Goal: Transaction & Acquisition: Obtain resource

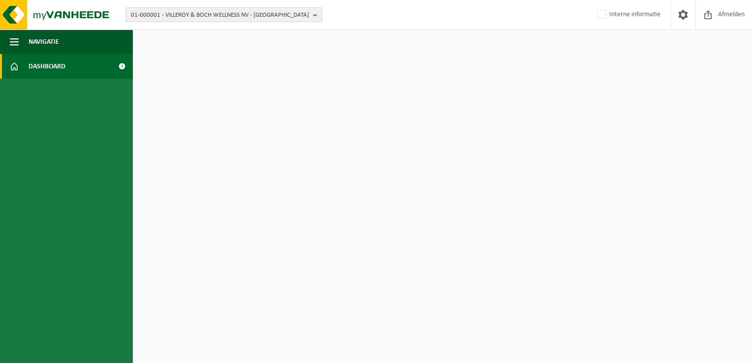
click at [168, 18] on span "01-000001 - VILLEROY & BOCH WELLNESS NV - ROESELARE" at bounding box center [220, 15] width 178 height 15
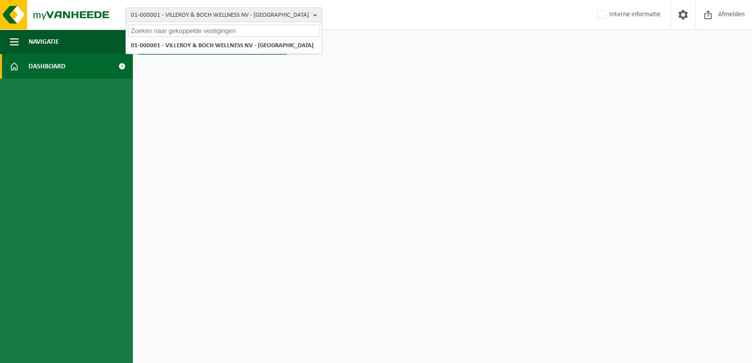
click at [162, 30] on input "text" at bounding box center [224, 31] width 192 height 12
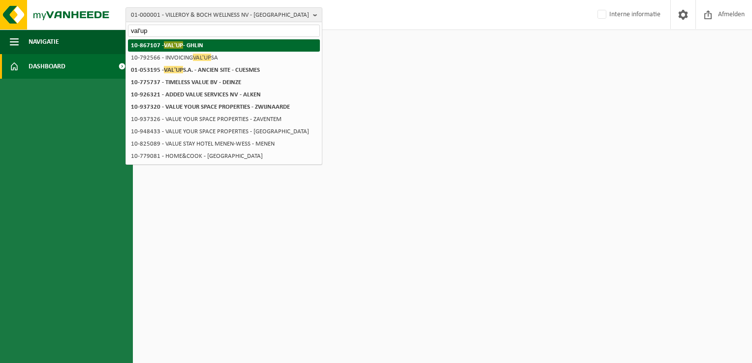
type input "val'up"
click at [172, 41] on span "VAL'UP" at bounding box center [173, 44] width 19 height 7
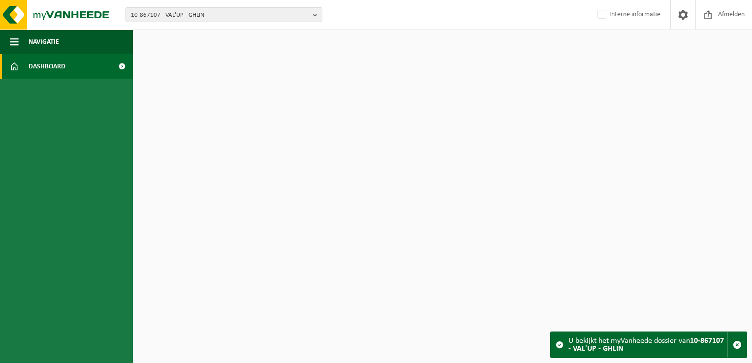
click at [128, 65] on span at bounding box center [122, 66] width 22 height 25
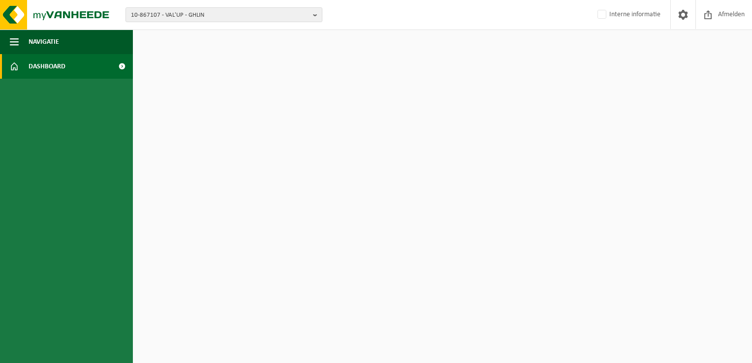
click at [122, 67] on span at bounding box center [122, 66] width 22 height 25
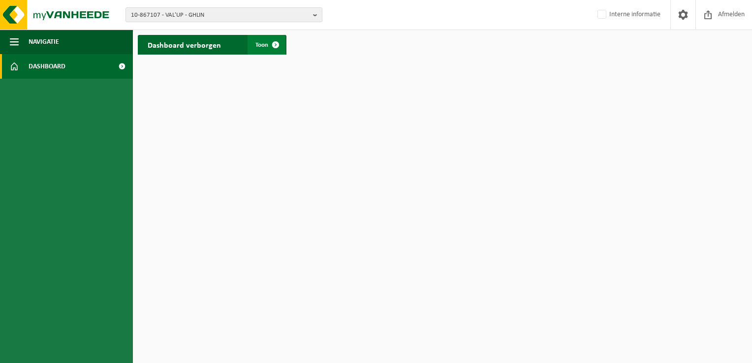
click at [279, 43] on span at bounding box center [276, 45] width 20 height 20
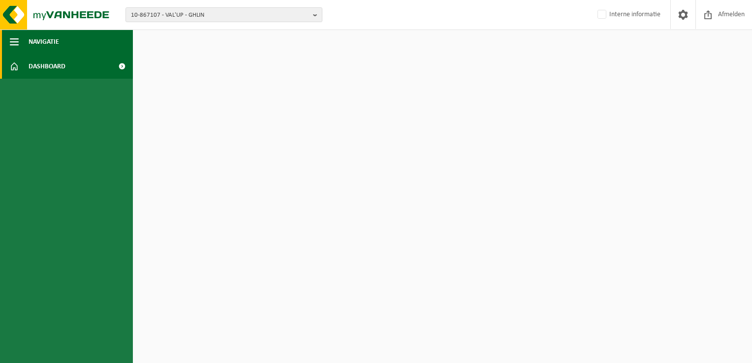
click at [10, 37] on span "button" at bounding box center [14, 42] width 9 height 25
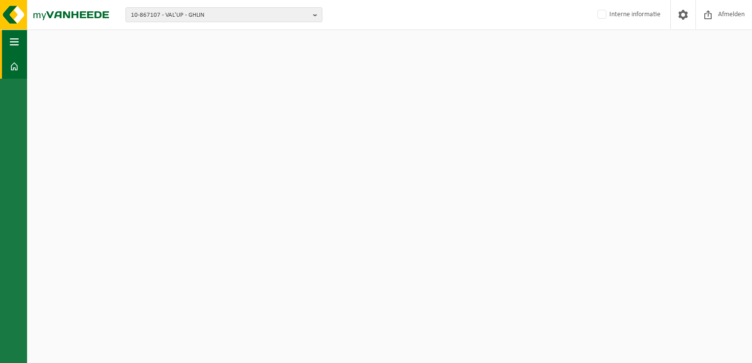
click at [10, 37] on span "button" at bounding box center [14, 42] width 9 height 25
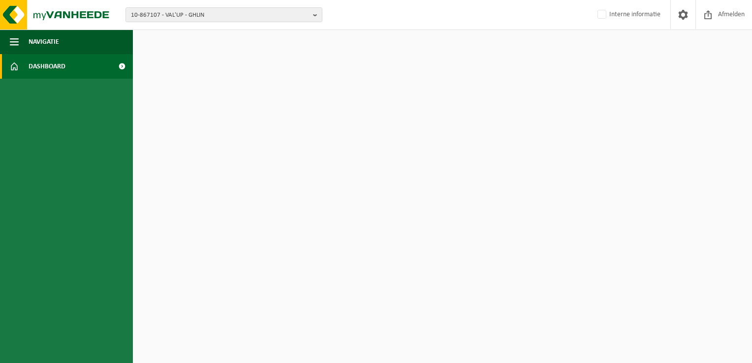
click at [124, 64] on span at bounding box center [122, 66] width 22 height 25
click at [312, 14] on button "10-867107 - VAL'UP - GHLIN" at bounding box center [224, 14] width 197 height 15
click at [711, 19] on span at bounding box center [708, 14] width 15 height 29
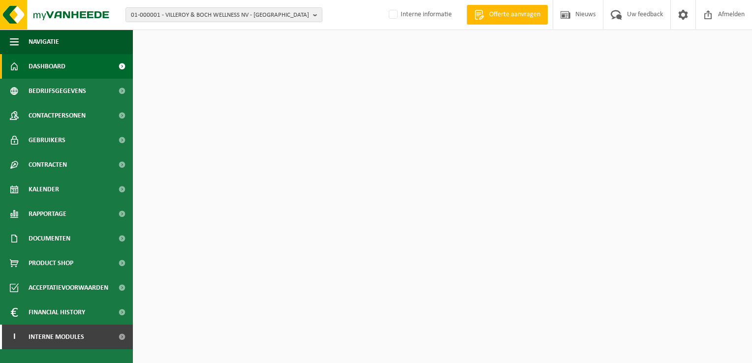
click at [181, 23] on div "01-000001 - VILLEROY & BOCH WELLNESS NV - ROESELARE 01-000001 - VILLEROY & BOCH…" at bounding box center [376, 15] width 752 height 30
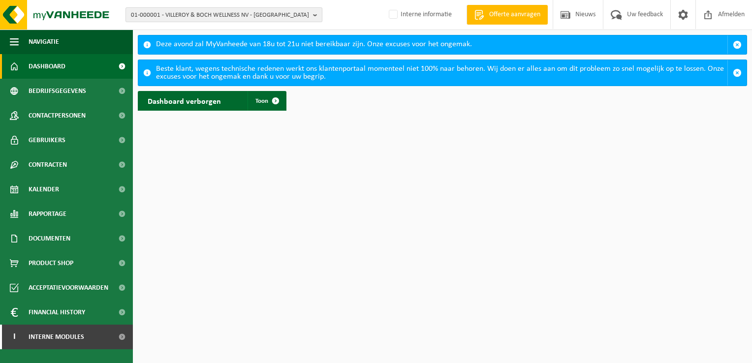
click at [192, 17] on span "01-000001 - VILLEROY & BOCH WELLNESS NV - ROESELARE" at bounding box center [220, 15] width 178 height 15
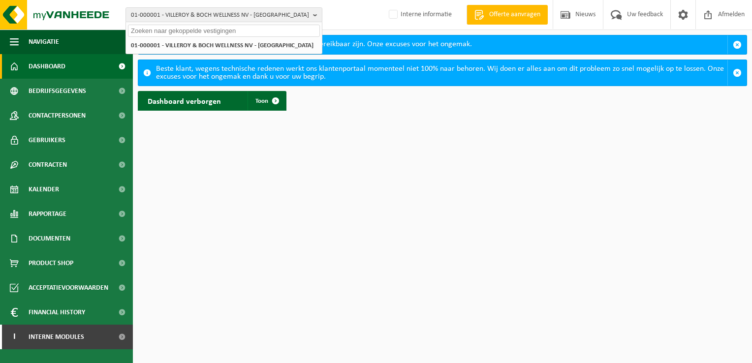
click at [190, 28] on input "text" at bounding box center [224, 31] width 192 height 12
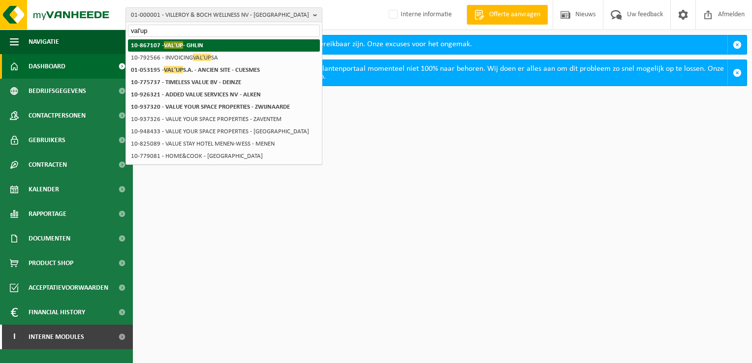
type input "val'up"
click at [186, 40] on li "10-867107 - VAL'UP - GHLIN" at bounding box center [224, 45] width 192 height 12
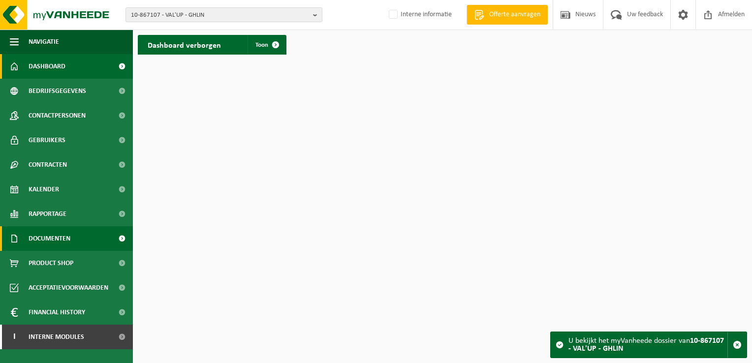
click at [65, 230] on span "Documenten" at bounding box center [50, 238] width 42 height 25
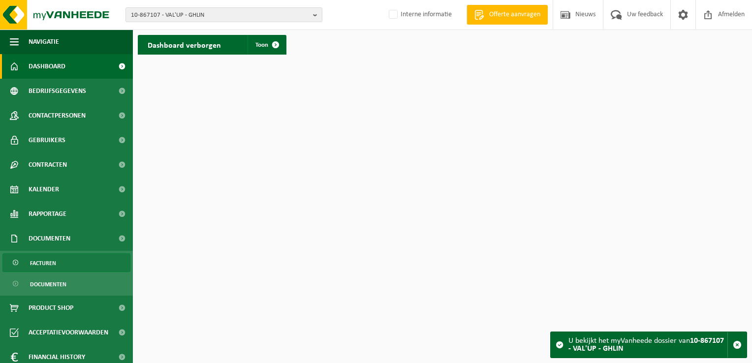
click at [66, 267] on link "Facturen" at bounding box center [66, 263] width 128 height 19
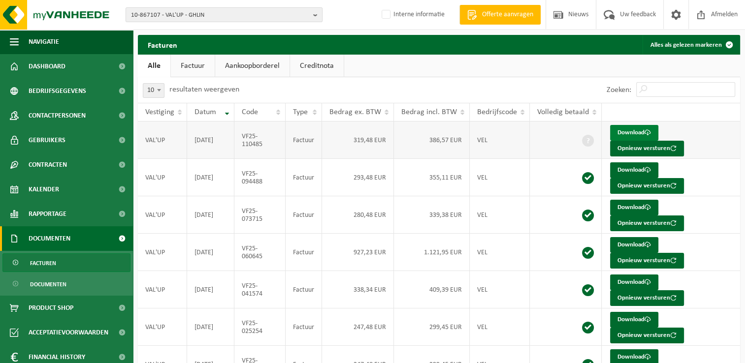
click at [631, 129] on link "Download" at bounding box center [634, 133] width 48 height 16
click at [625, 171] on link "Download" at bounding box center [634, 170] width 48 height 16
click at [162, 15] on span "10-867107 - VAL'UP - GHLIN" at bounding box center [220, 15] width 178 height 15
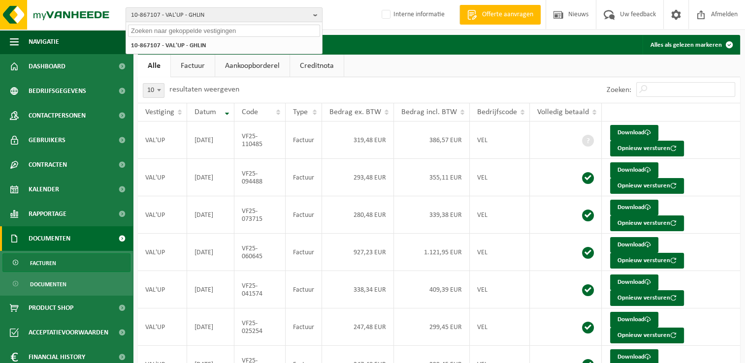
click at [160, 27] on input "text" at bounding box center [224, 31] width 192 height 12
paste input "10-867107"
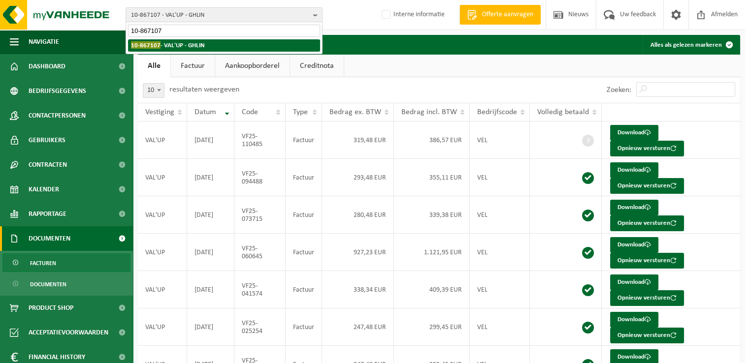
type input "10-867107"
click at [167, 47] on strong "10-867107 - VAL'UP - GHLIN" at bounding box center [168, 44] width 74 height 7
click at [214, 46] on li "10-867107 - VAL'UP - GHLIN" at bounding box center [224, 45] width 192 height 12
